Goal: Find specific page/section: Find specific page/section

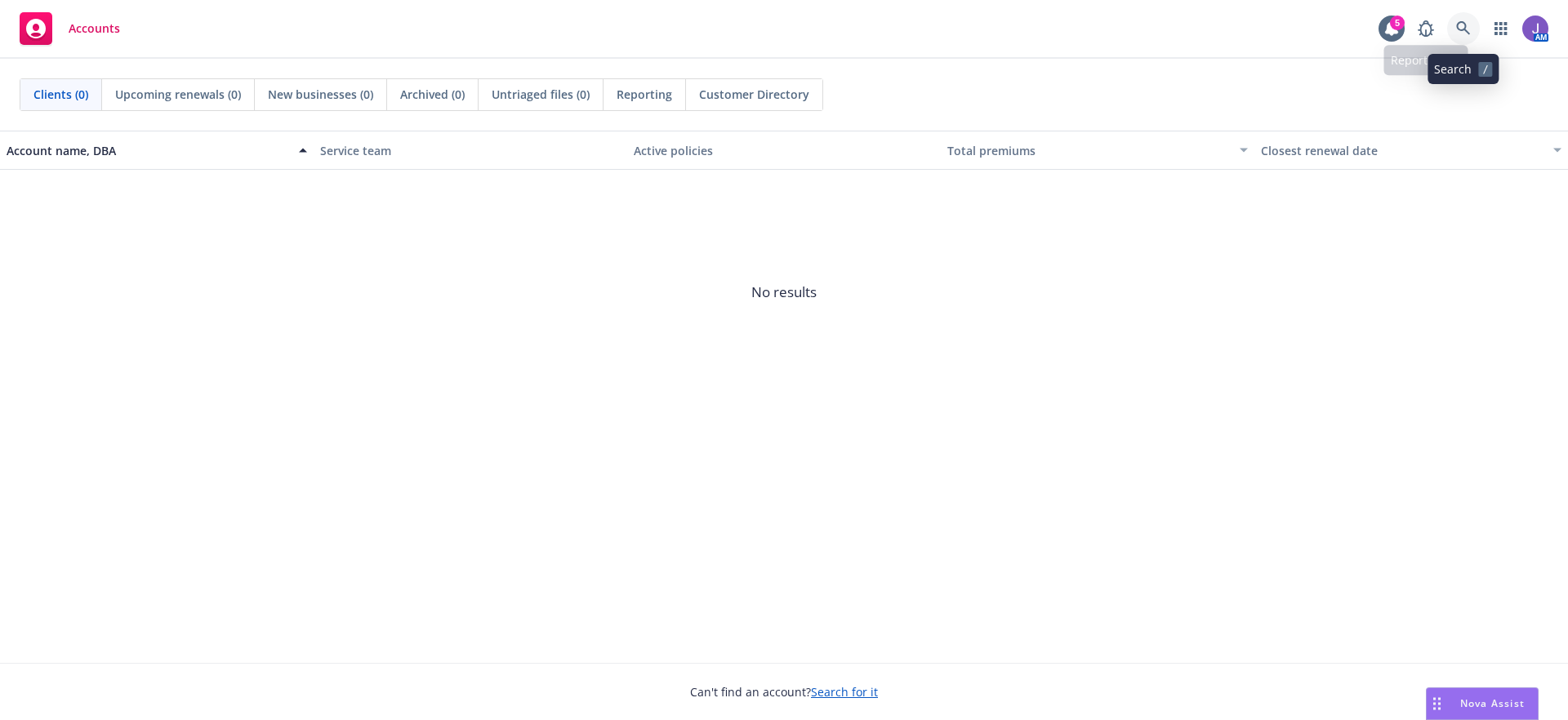
click at [1462, 29] on icon at bounding box center [1463, 28] width 13 height 13
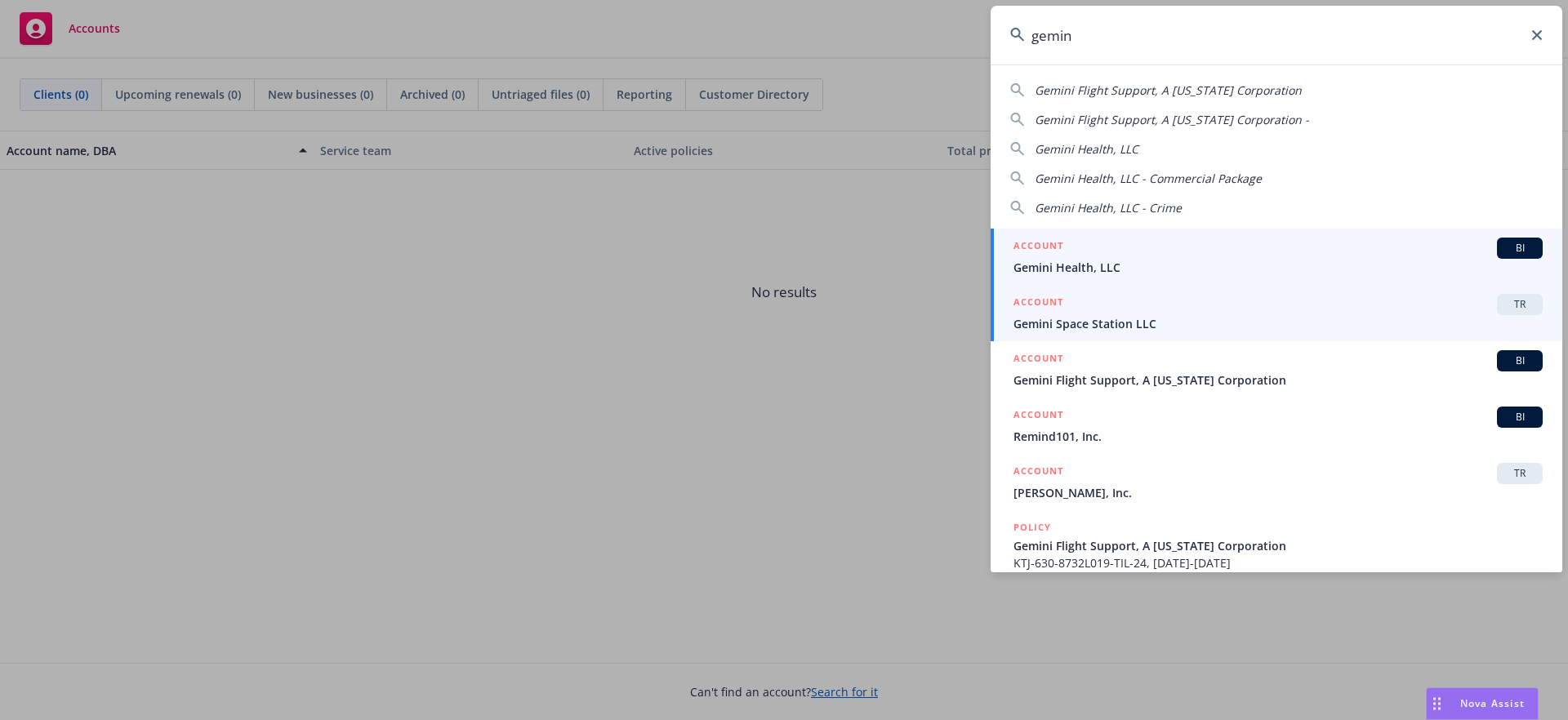
type input "gemin"
click at [1079, 321] on span "Gemini Space Station LLC" at bounding box center [1277, 323] width 529 height 17
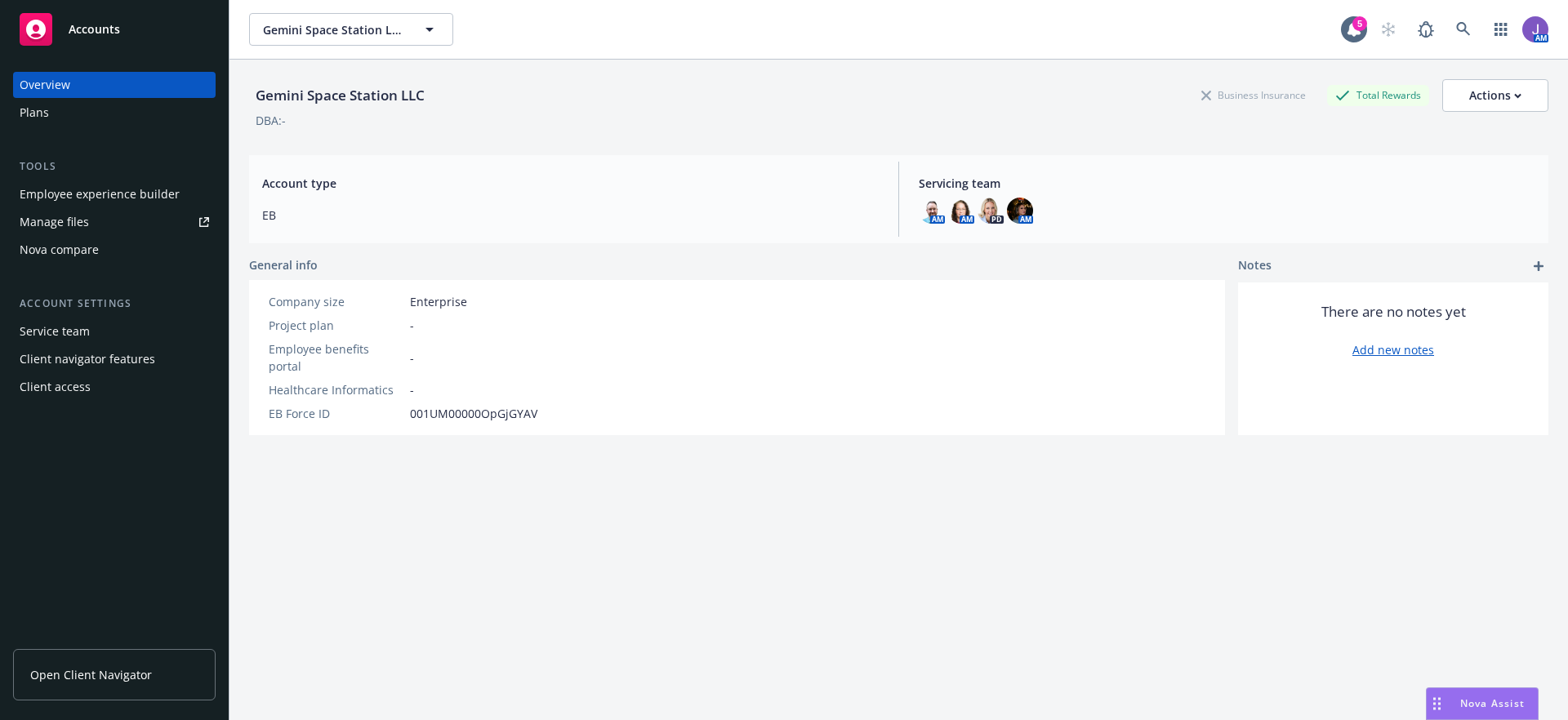
click at [109, 359] on div "Client navigator features" at bounding box center [87, 359] width 136 height 26
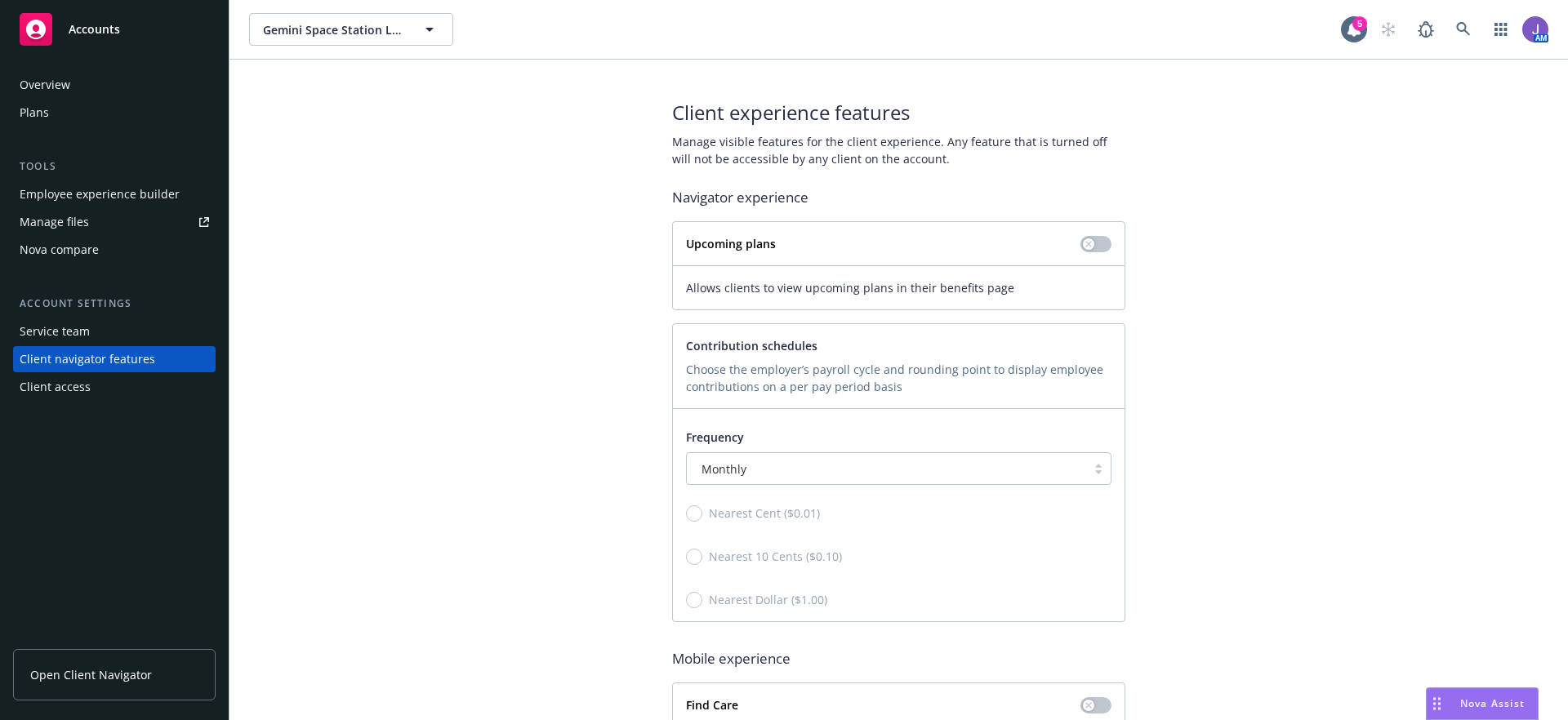
click at [32, 72] on div "Overview" at bounding box center [45, 84] width 51 height 26
